Goal: Ask a question: Seek information or help from site administrators or community

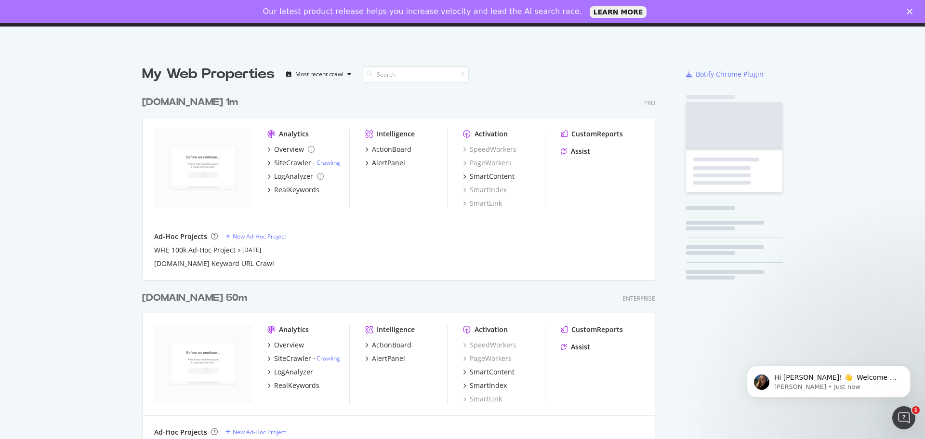
scroll to position [2182, 513]
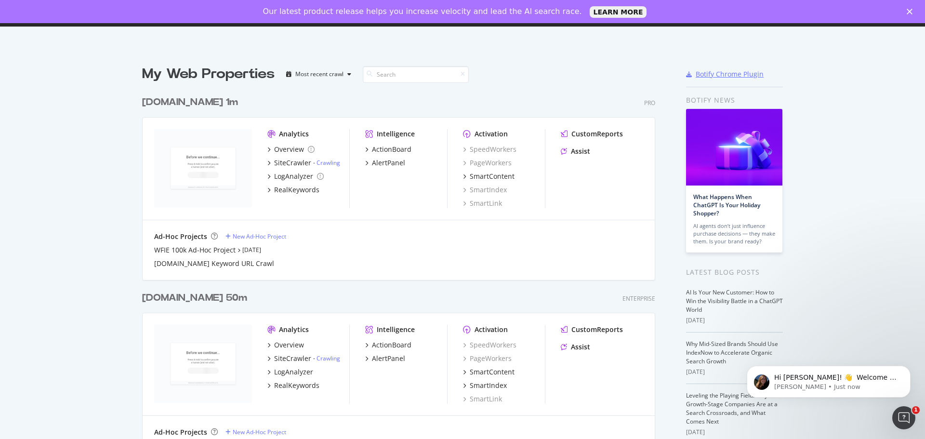
click at [751, 73] on div "Botify Chrome Plugin" at bounding box center [730, 74] width 68 height 10
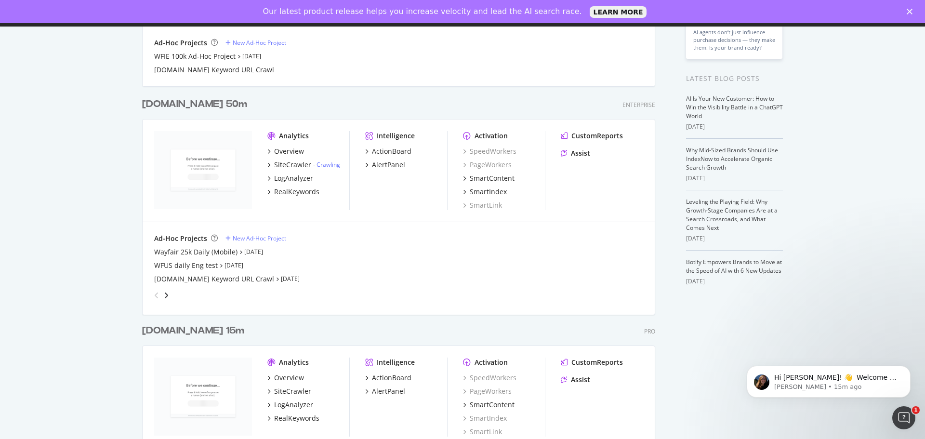
scroll to position [193, 0]
click at [288, 149] on div "Overview" at bounding box center [289, 152] width 30 height 10
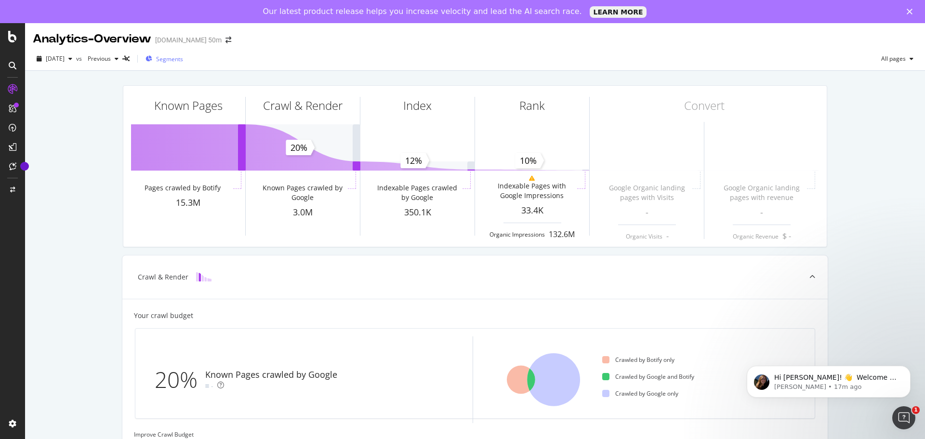
click at [178, 56] on span "Segments" at bounding box center [169, 59] width 27 height 8
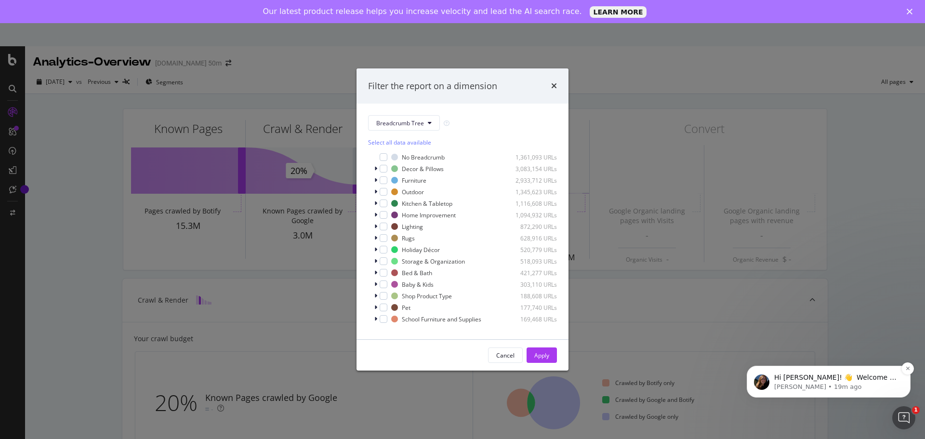
click at [797, 387] on p "Laura • 19m ago" at bounding box center [836, 386] width 124 height 9
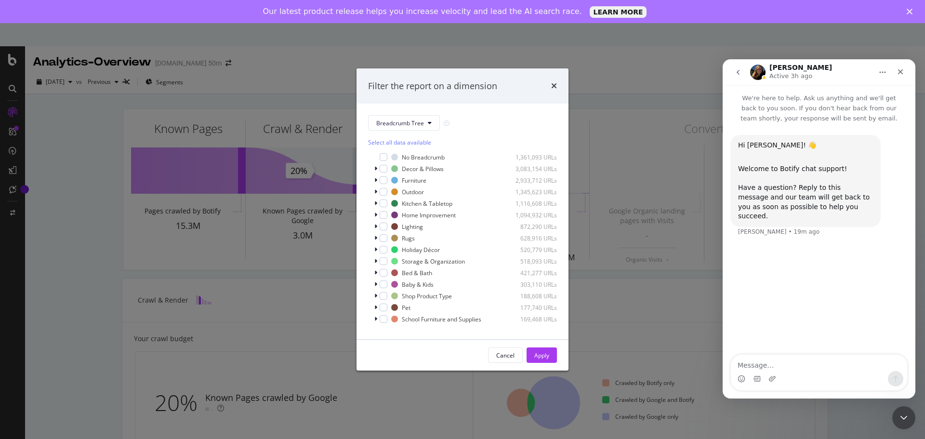
click at [802, 368] on textarea "Message…" at bounding box center [819, 363] width 176 height 16
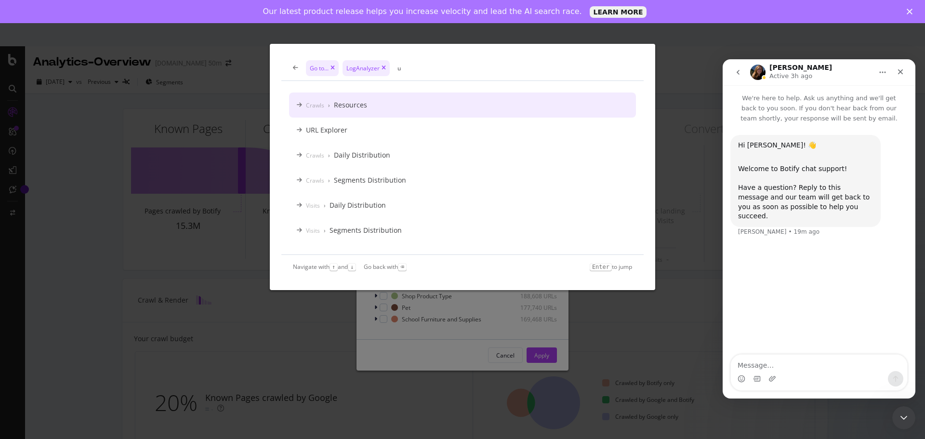
type input "u"
click at [292, 64] on div "Go to... LogAnalyzer u" at bounding box center [462, 67] width 362 height 25
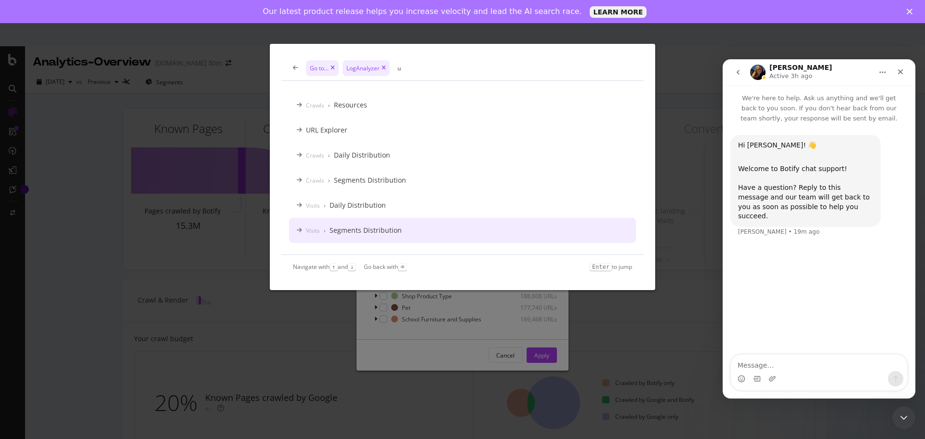
click at [739, 306] on div "Hi Avani! 👋 Welcome to Botify chat support! Have a question? Reply to this mess…" at bounding box center [819, 239] width 193 height 232
click at [706, 221] on div "Go to... LogAnalyzer u Crawls › Resources URL Explorer Crawls › Daily Distribut…" at bounding box center [462, 219] width 925 height 439
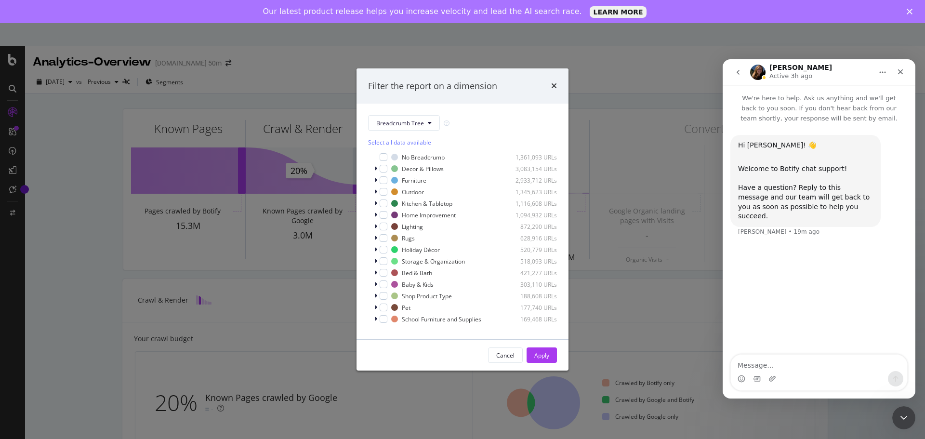
click at [804, 367] on textarea "Message…" at bounding box center [819, 363] width 176 height 16
click at [510, 359] on div "Cancel" at bounding box center [505, 355] width 18 height 8
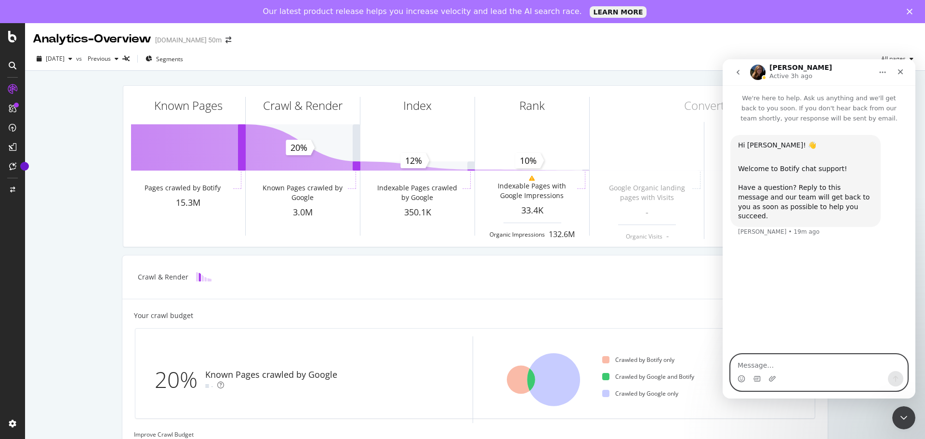
click at [773, 358] on textarea "Message…" at bounding box center [819, 363] width 176 height 16
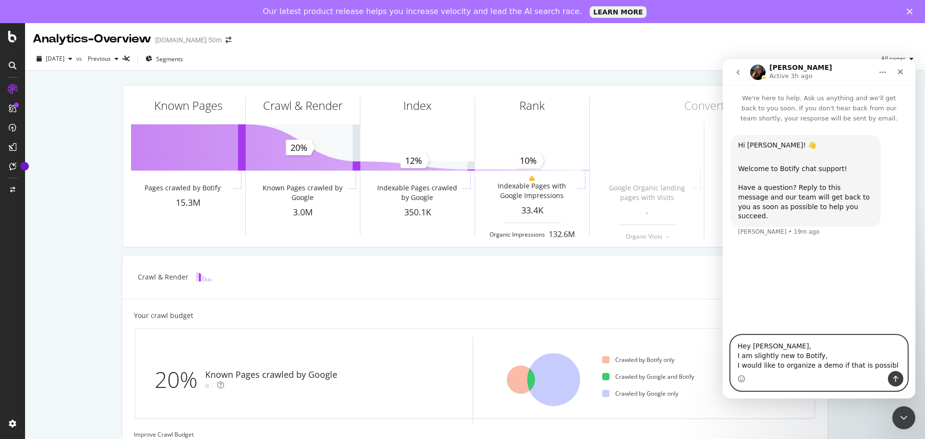
type textarea "Hey Laura, I am slightly new to Botify, I would like to organize a demo if that…"
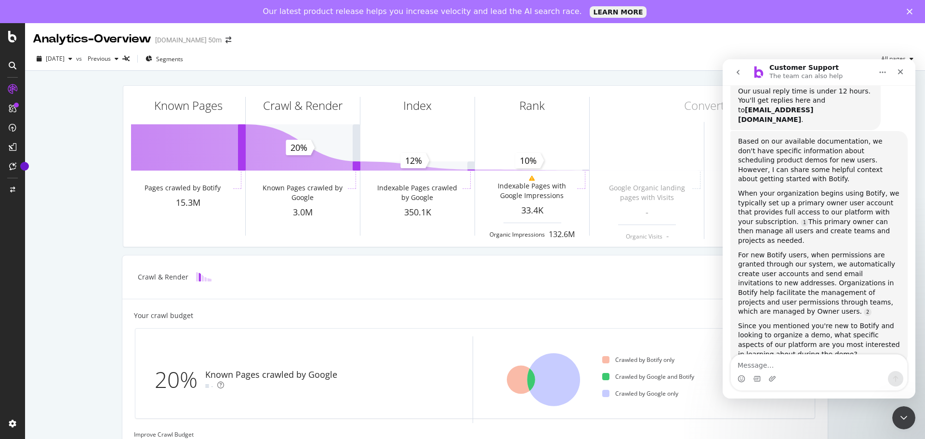
click at [879, 31] on div "Analytics - Overview Wayfair.com 50m" at bounding box center [475, 35] width 900 height 24
click at [757, 368] on textarea "Message…" at bounding box center [819, 363] width 176 height 16
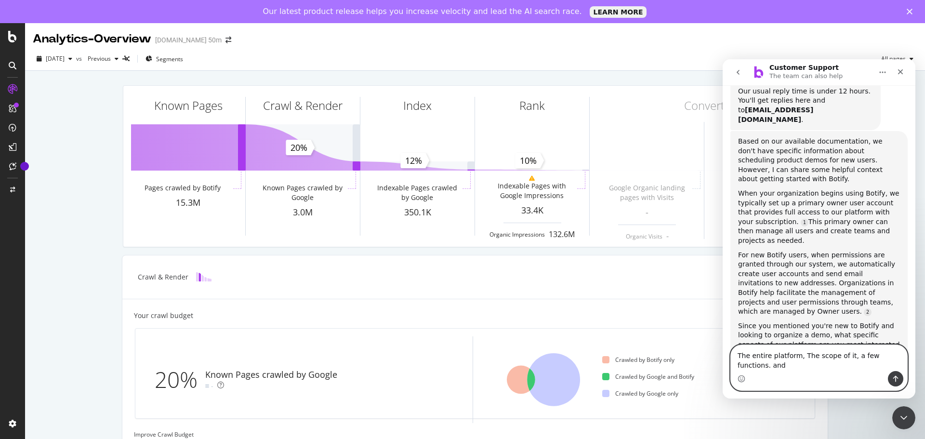
scroll to position [228, 0]
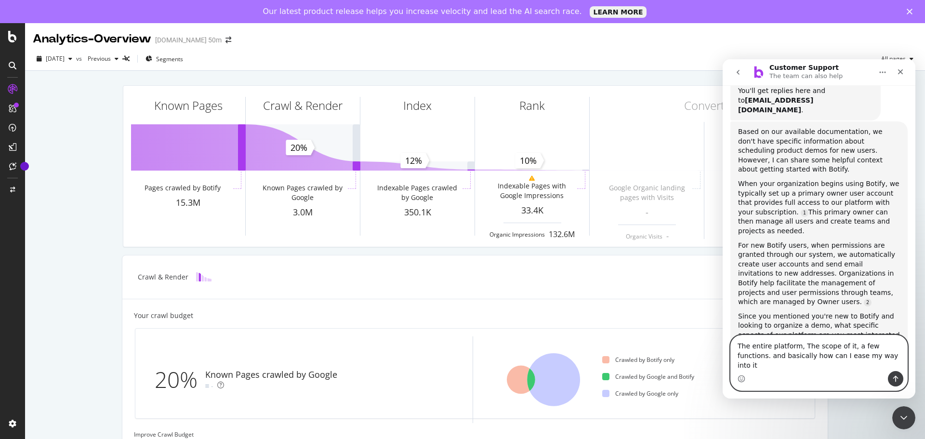
type textarea "The entire platform, The scope of it, a few functions. and basically how can I …"
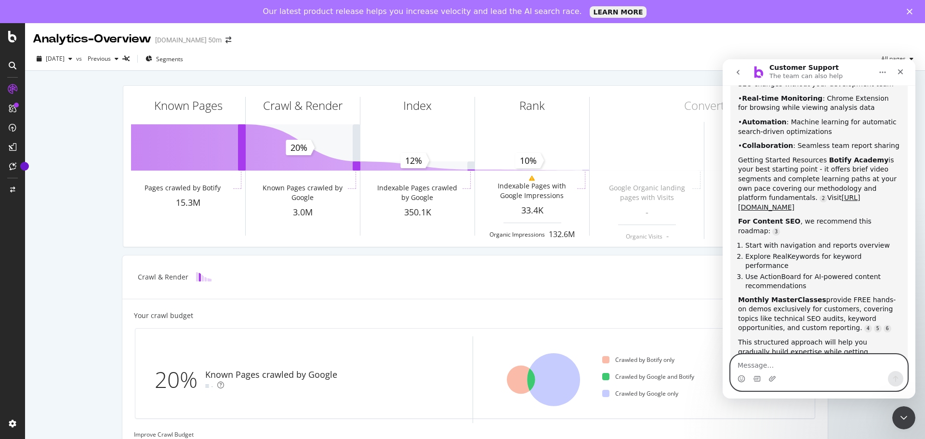
scroll to position [670, 0]
click at [847, 193] on link "https://academy.botify.com/" at bounding box center [799, 201] width 122 height 17
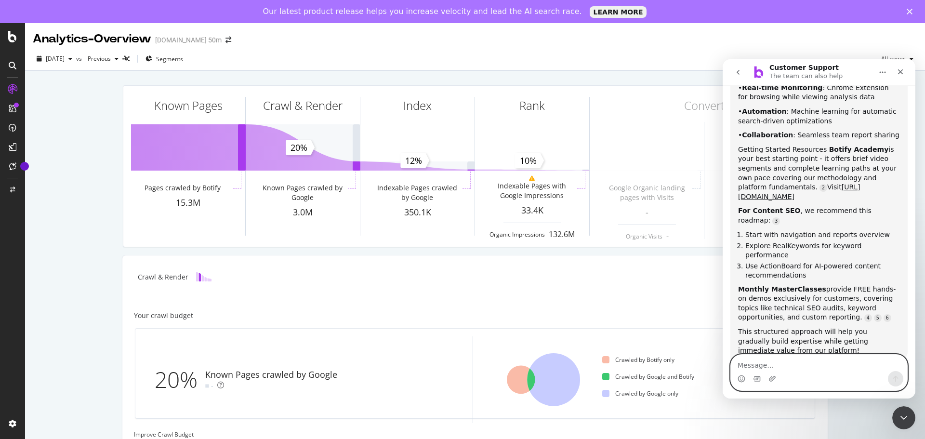
click at [788, 362] on textarea "Message…" at bounding box center [819, 363] width 176 height 16
click at [840, 183] on link "https://academy.botify.com/" at bounding box center [799, 191] width 122 height 17
